Goal: Information Seeking & Learning: Learn about a topic

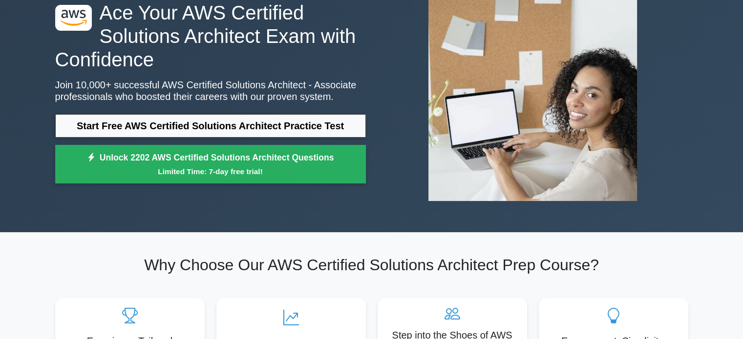
scroll to position [49, 0]
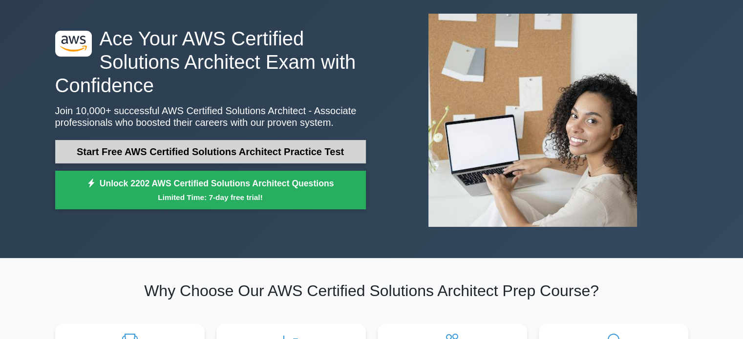
click at [133, 152] on link "Start Free AWS Certified Solutions Architect Practice Test" at bounding box center [210, 151] width 311 height 23
click at [156, 154] on link "Start Free AWS Certified Solutions Architect Practice Test" at bounding box center [210, 151] width 311 height 23
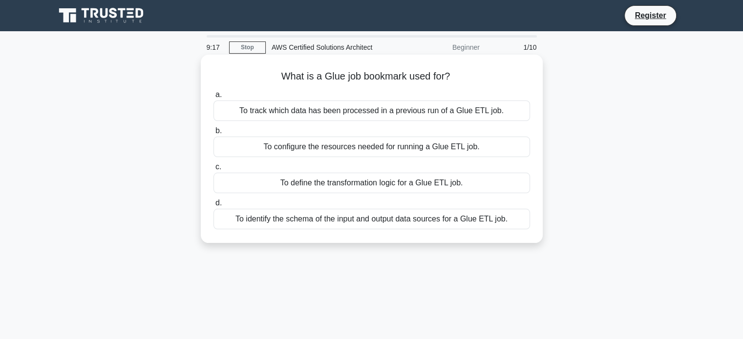
click at [292, 220] on div "To identify the schema of the input and output data sources for a Glue ETL job." at bounding box center [371, 219] width 317 height 21
click at [213, 207] on input "d. To identify the schema of the input and output data sources for a Glue ETL j…" at bounding box center [213, 203] width 0 height 6
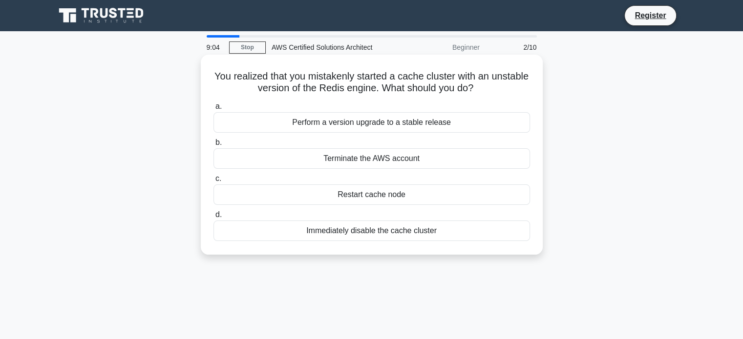
click at [249, 195] on div "Restart cache node" at bounding box center [371, 195] width 317 height 21
click at [213, 182] on input "c. Restart cache node" at bounding box center [213, 179] width 0 height 6
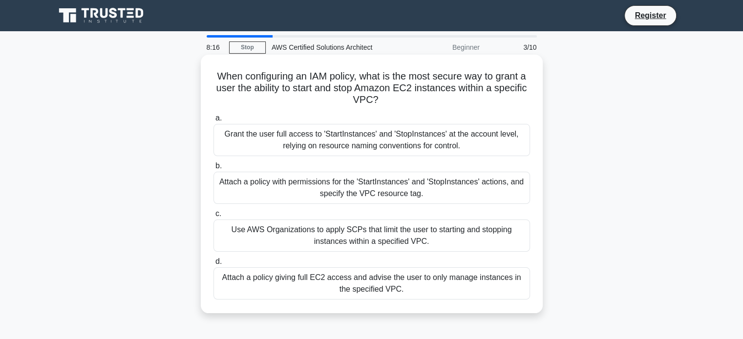
drag, startPoint x: 217, startPoint y: 74, endPoint x: 463, endPoint y: 103, distance: 247.8
click at [463, 103] on h5 "When configuring an IAM policy, what is the most secure way to grant a user the…" at bounding box center [371, 88] width 318 height 36
click at [208, 104] on div "When configuring an IAM policy, what is the most secure way to grant a user the…" at bounding box center [372, 184] width 334 height 251
click at [280, 234] on div "Use AWS Organizations to apply SCPs that limit the user to starting and stoppin…" at bounding box center [371, 236] width 317 height 32
click at [213, 217] on input "c. Use AWS Organizations to apply SCPs that limit the user to starting and stop…" at bounding box center [213, 214] width 0 height 6
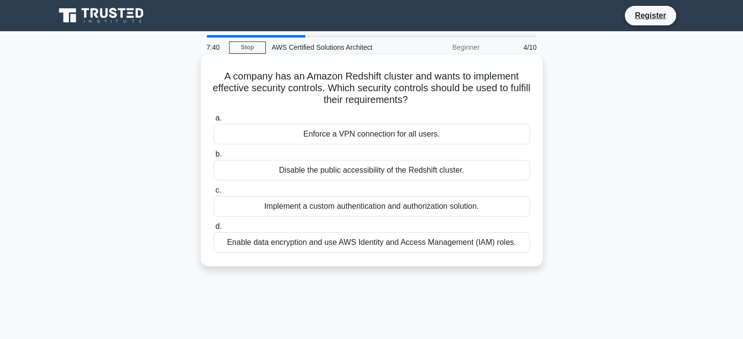
click at [279, 171] on div "Disable the public accessibility of the Redshift cluster." at bounding box center [371, 170] width 317 height 21
click at [213, 158] on input "b. Disable the public accessibility of the Redshift cluster." at bounding box center [213, 154] width 0 height 6
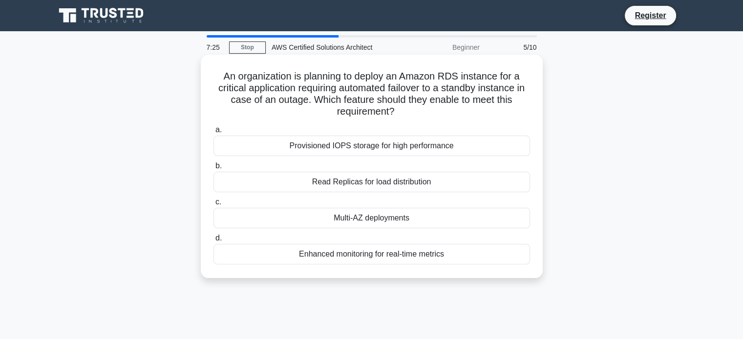
click at [305, 254] on div "Enhanced monitoring for real-time metrics" at bounding box center [371, 254] width 317 height 21
click at [213, 242] on input "d. Enhanced monitoring for real-time metrics" at bounding box center [213, 238] width 0 height 6
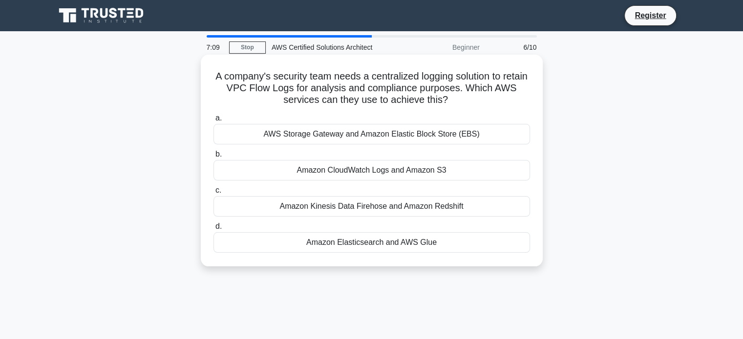
click at [295, 136] on div "AWS Storage Gateway and Amazon Elastic Block Store (EBS)" at bounding box center [371, 134] width 317 height 21
click at [213, 122] on input "a. AWS Storage Gateway and Amazon Elastic Block Store (EBS)" at bounding box center [213, 118] width 0 height 6
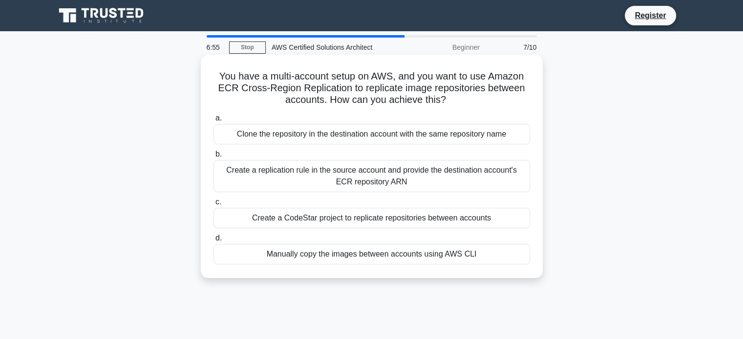
click at [305, 222] on div "Create a CodeStar project to replicate repositories between accounts" at bounding box center [371, 218] width 317 height 21
click at [213, 206] on input "c. Create a CodeStar project to replicate repositories between accounts" at bounding box center [213, 202] width 0 height 6
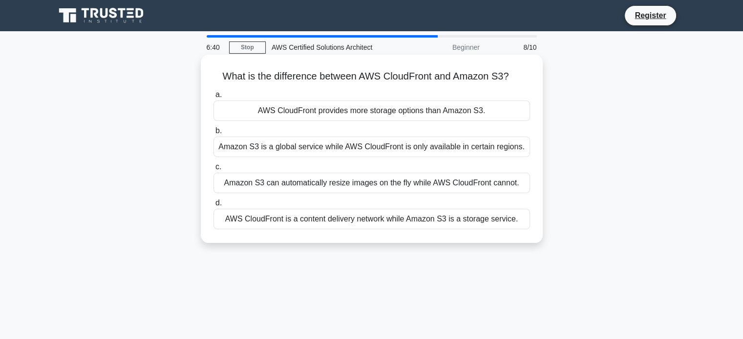
click at [324, 107] on div "AWS CloudFront provides more storage options than Amazon S3." at bounding box center [371, 111] width 317 height 21
click at [213, 98] on input "a. AWS CloudFront provides more storage options than Amazon S3." at bounding box center [213, 95] width 0 height 6
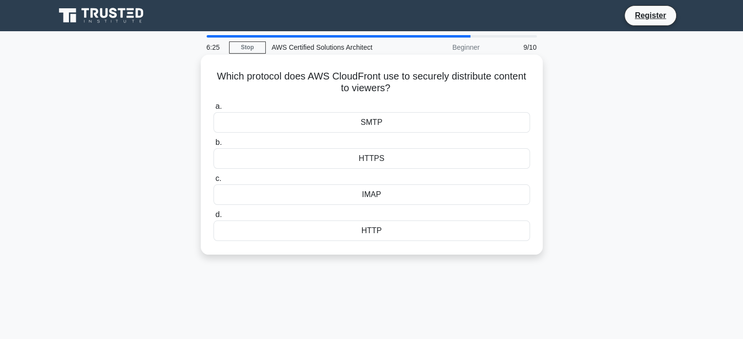
click at [281, 158] on div "HTTPS" at bounding box center [371, 158] width 317 height 21
click at [213, 146] on input "b. HTTPS" at bounding box center [213, 143] width 0 height 6
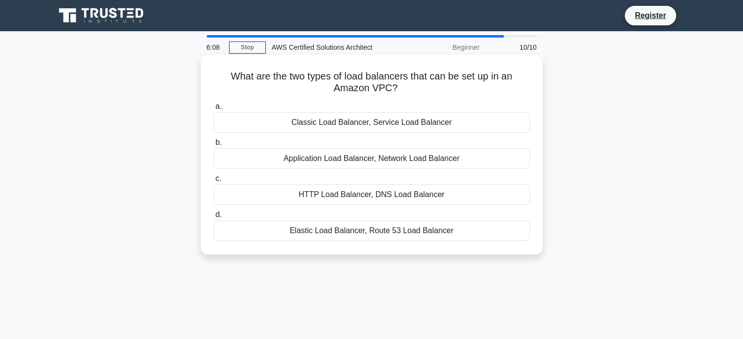
click at [290, 231] on div "Elastic Load Balancer, Route 53 Load Balancer" at bounding box center [371, 231] width 317 height 21
click at [213, 218] on input "d. Elastic Load Balancer, Route 53 Load Balancer" at bounding box center [213, 215] width 0 height 6
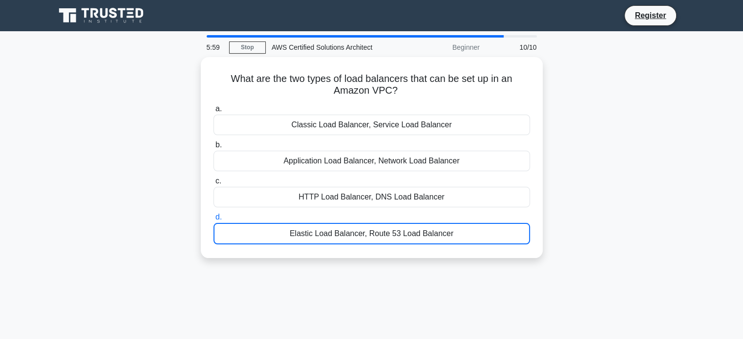
click at [520, 44] on div "10/10" at bounding box center [514, 48] width 57 height 20
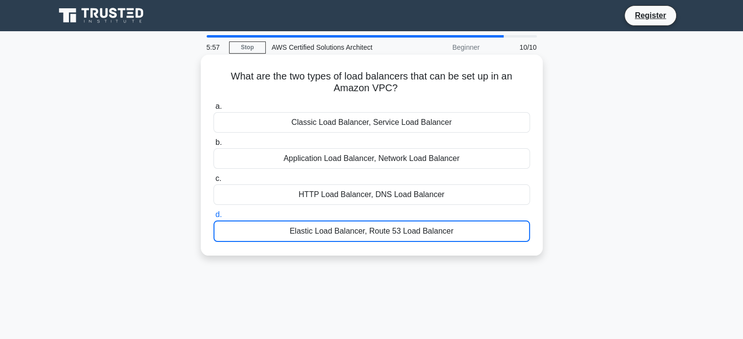
click at [273, 234] on div "Elastic Load Balancer, Route 53 Load Balancer" at bounding box center [371, 231] width 317 height 21
click at [213, 218] on input "d. Elastic Load Balancer, Route 53 Load Balancer" at bounding box center [213, 215] width 0 height 6
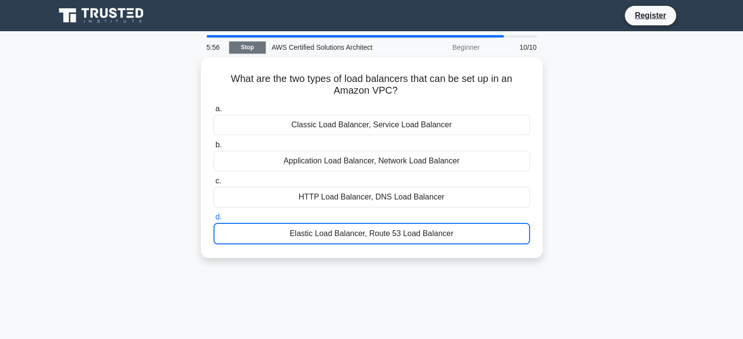
click at [250, 52] on link "Stop" at bounding box center [247, 48] width 37 height 12
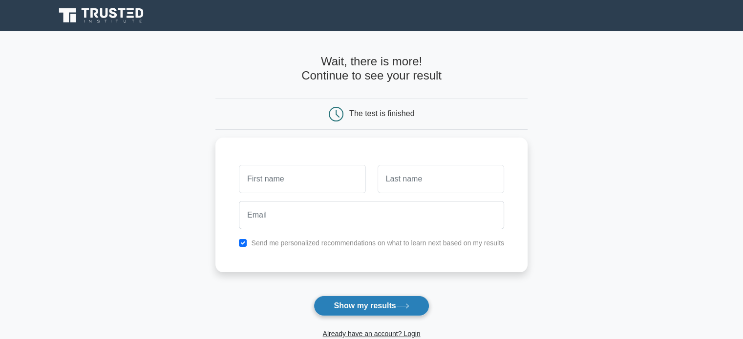
click at [342, 305] on button "Show my results" at bounding box center [371, 306] width 115 height 21
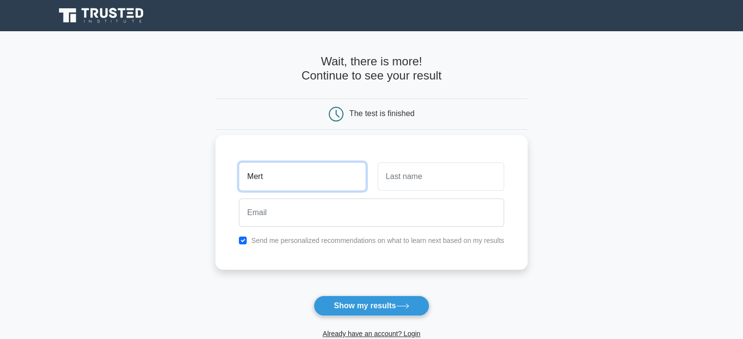
type input "Mert"
type input "Güner"
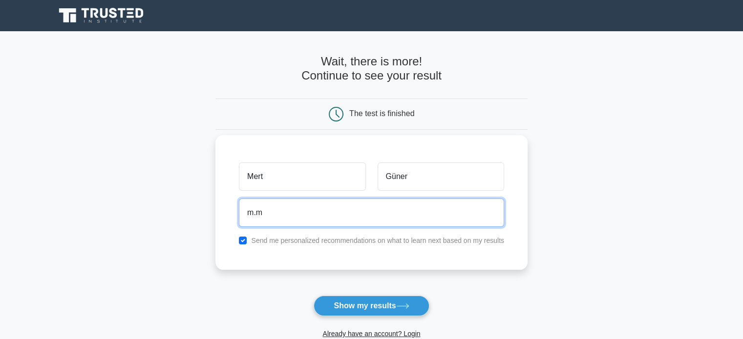
type input "m.mertguner@gmail.com"
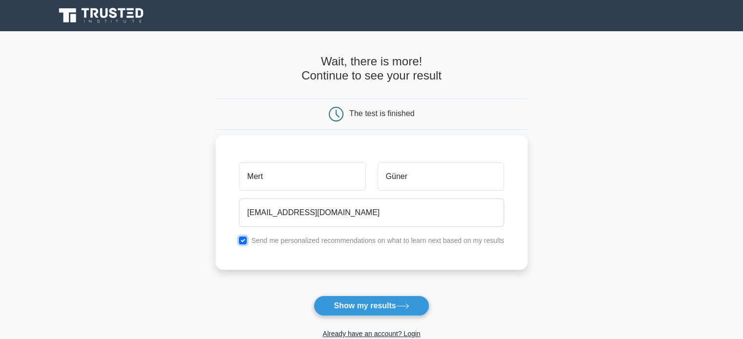
click at [244, 242] on input "checkbox" at bounding box center [243, 241] width 8 height 8
checkbox input "false"
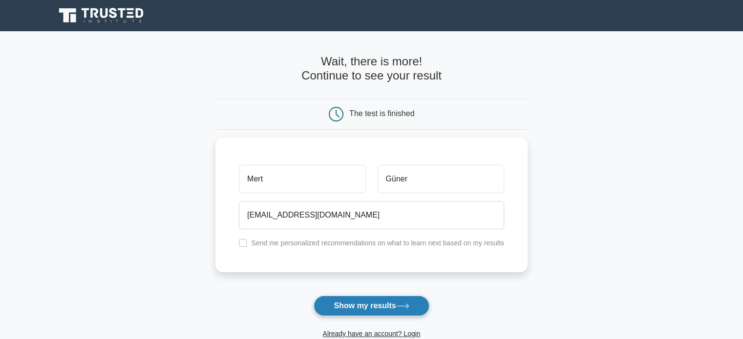
click at [378, 306] on button "Show my results" at bounding box center [371, 306] width 115 height 21
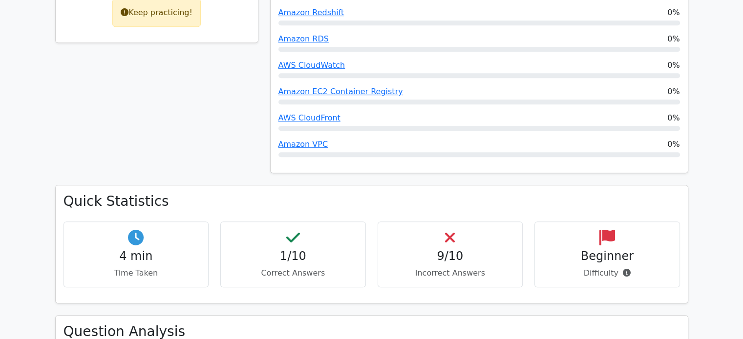
scroll to position [537, 0]
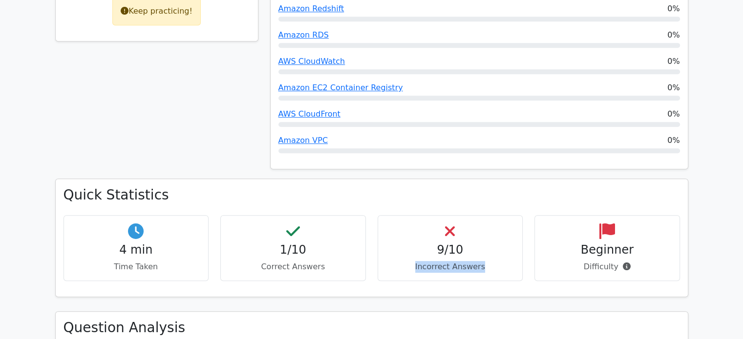
drag, startPoint x: 418, startPoint y: 222, endPoint x: 499, endPoint y: 222, distance: 80.6
click at [499, 261] on p "Incorrect Answers" at bounding box center [450, 267] width 129 height 12
click at [492, 261] on p "Incorrect Answers" at bounding box center [450, 267] width 129 height 12
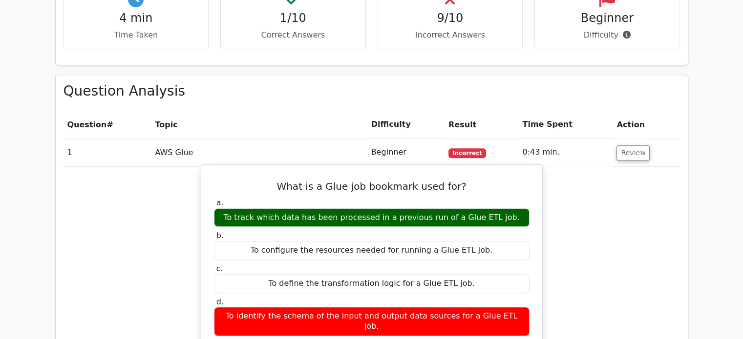
scroll to position [782, 0]
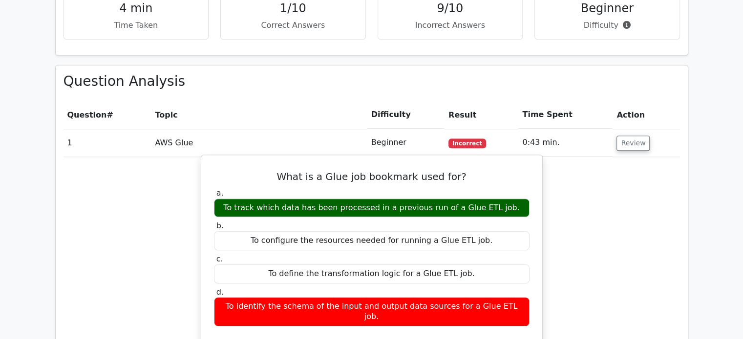
drag, startPoint x: 238, startPoint y: 160, endPoint x: 441, endPoint y: 156, distance: 202.8
click at [441, 199] on div "To track which data has been processed in a previous run of a Glue ETL job." at bounding box center [372, 208] width 316 height 19
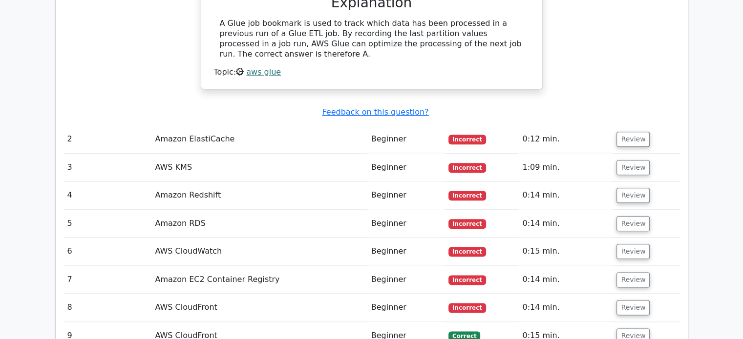
scroll to position [1123, 0]
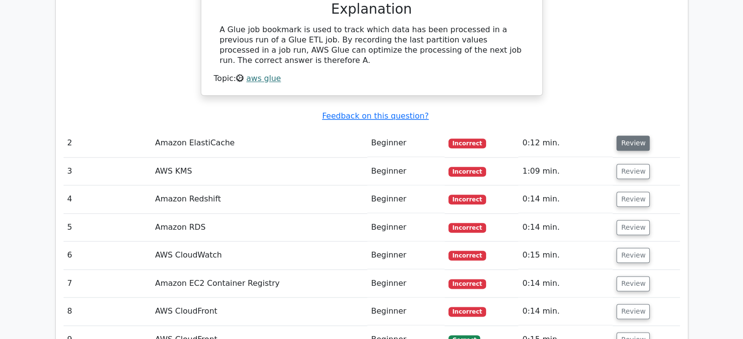
click at [627, 136] on button "Review" at bounding box center [632, 143] width 33 height 15
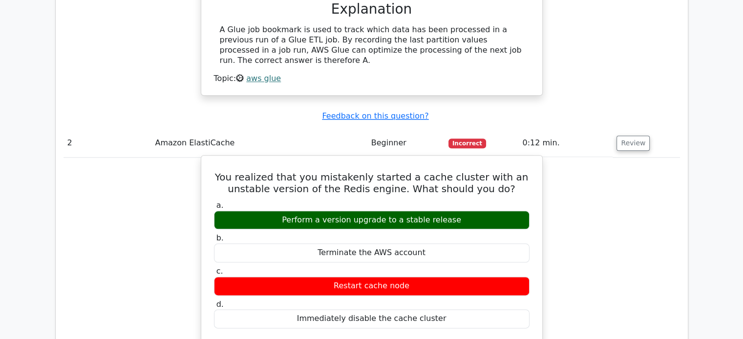
click at [371, 211] on div "Perform a version upgrade to a stable release" at bounding box center [372, 220] width 316 height 19
click at [379, 277] on div "Restart cache node" at bounding box center [372, 286] width 316 height 19
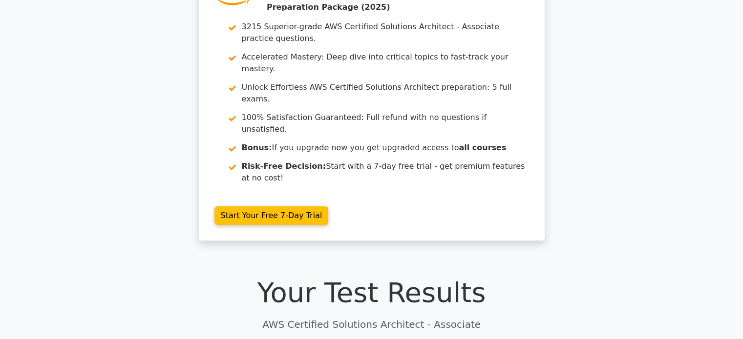
scroll to position [0, 0]
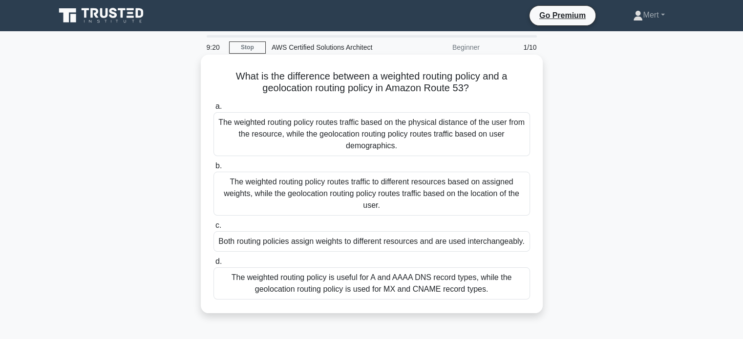
click at [267, 198] on div "The weighted routing policy routes traffic to different resources based on assi…" at bounding box center [371, 194] width 317 height 44
click at [213, 170] on input "b. The weighted routing policy routes traffic to different resources based on a…" at bounding box center [213, 166] width 0 height 6
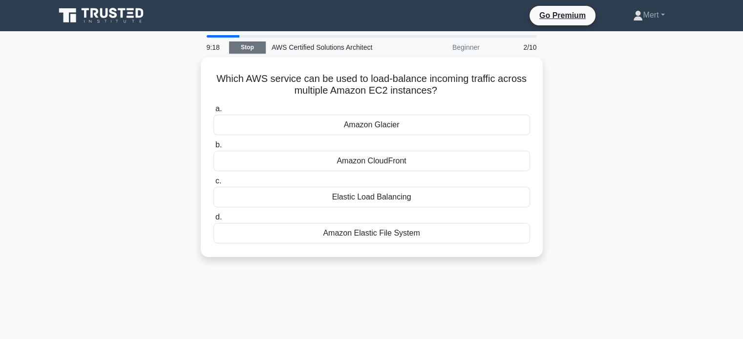
click at [248, 50] on link "Stop" at bounding box center [247, 48] width 37 height 12
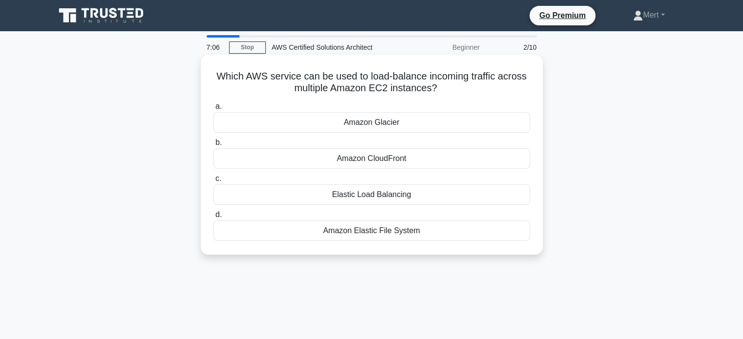
click at [250, 197] on div "Elastic Load Balancing" at bounding box center [371, 195] width 317 height 21
click at [213, 182] on input "c. Elastic Load Balancing" at bounding box center [213, 179] width 0 height 6
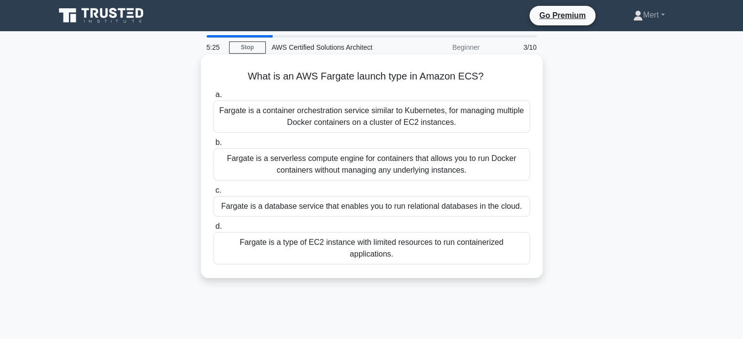
click at [306, 159] on div "Fargate is a serverless compute engine for containers that allows you to run Do…" at bounding box center [371, 164] width 317 height 32
click at [213, 146] on input "b. Fargate is a serverless compute engine for containers that allows you to run…" at bounding box center [213, 143] width 0 height 6
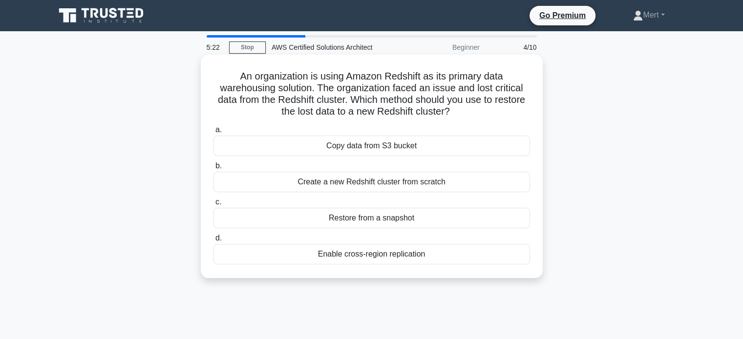
click at [321, 148] on div "Copy data from S3 bucket" at bounding box center [371, 146] width 317 height 21
click at [213, 133] on input "a. Copy data from S3 bucket" at bounding box center [213, 130] width 0 height 6
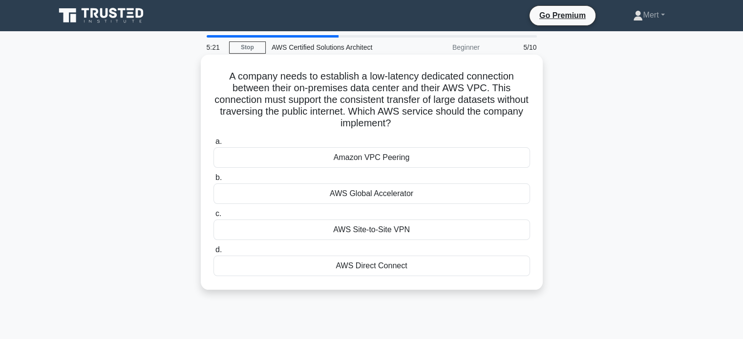
click at [318, 156] on div "Amazon VPC Peering" at bounding box center [371, 158] width 317 height 21
click at [213, 145] on input "a. Amazon VPC Peering" at bounding box center [213, 142] width 0 height 6
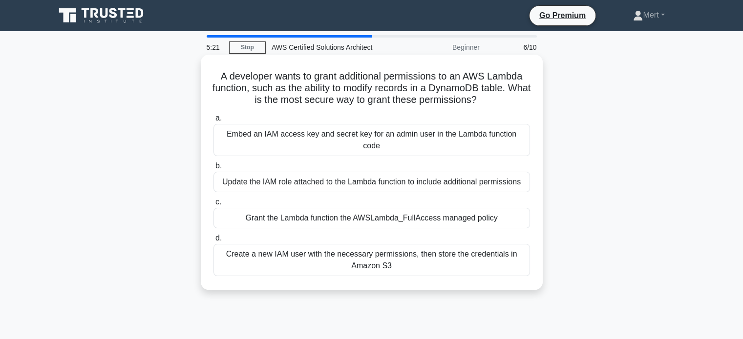
click at [330, 144] on div "Embed an IAM access key and secret key for an admin user in the Lambda function…" at bounding box center [371, 140] width 317 height 32
click at [213, 122] on input "a. Embed an IAM access key and secret key for an admin user in the Lambda funct…" at bounding box center [213, 118] width 0 height 6
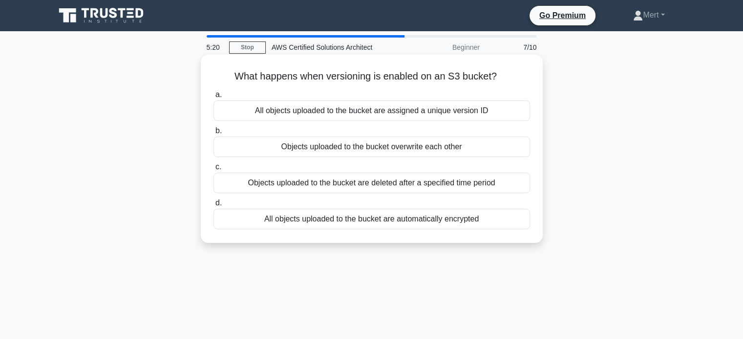
click at [340, 110] on div "All objects uploaded to the bucket are assigned a unique version ID" at bounding box center [371, 111] width 317 height 21
click at [213, 98] on input "a. All objects uploaded to the bucket are assigned a unique version ID" at bounding box center [213, 95] width 0 height 6
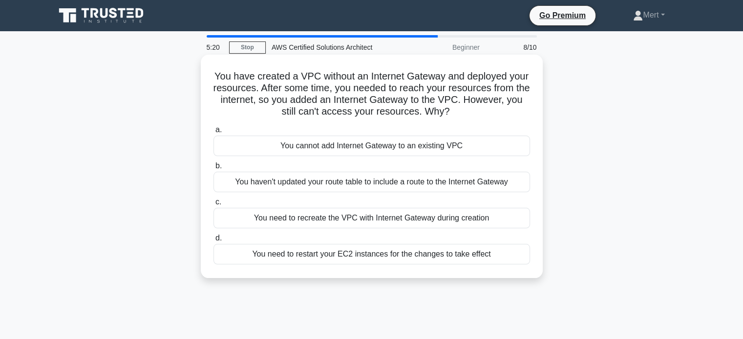
click at [362, 141] on div "You cannot add Internet Gateway to an existing VPC" at bounding box center [371, 146] width 317 height 21
click at [213, 133] on input "a. You cannot add Internet Gateway to an existing VPC" at bounding box center [213, 130] width 0 height 6
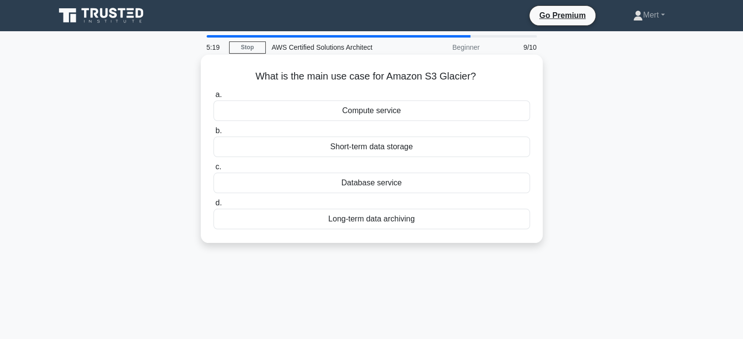
click at [357, 109] on div "Compute service" at bounding box center [371, 111] width 317 height 21
click at [213, 98] on input "a. Compute service" at bounding box center [213, 95] width 0 height 6
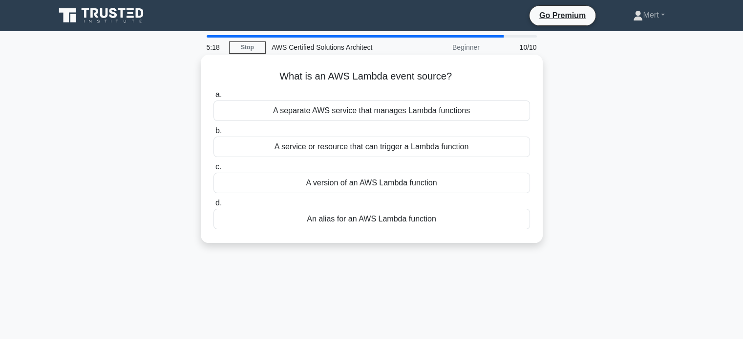
click at [357, 112] on div "A separate AWS service that manages Lambda functions" at bounding box center [371, 111] width 317 height 21
click at [213, 98] on input "a. A separate AWS service that manages Lambda functions" at bounding box center [213, 95] width 0 height 6
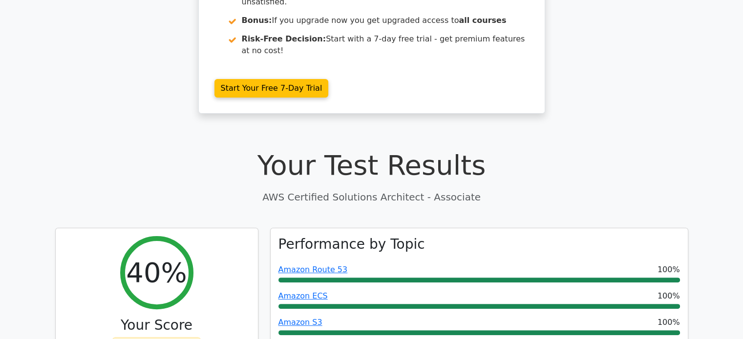
scroll to position [195, 0]
